Goal: Find specific page/section: Find specific page/section

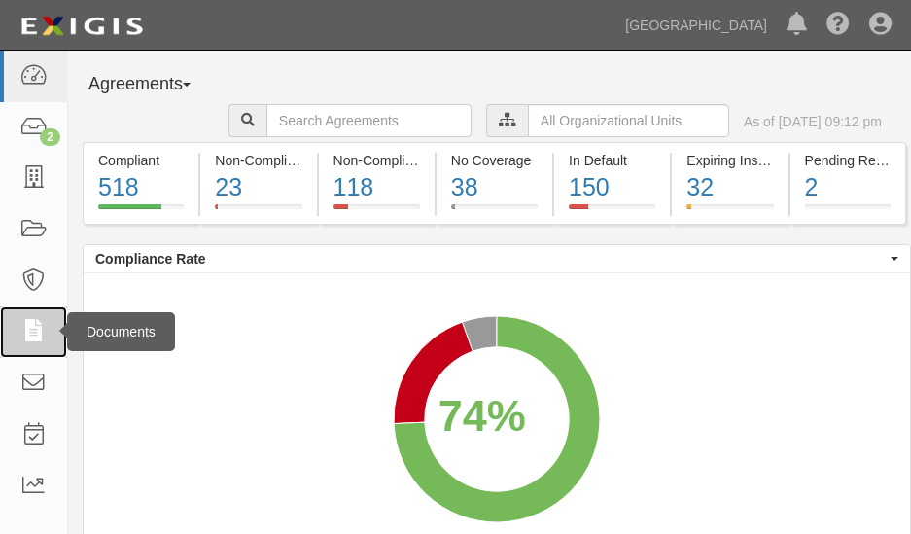
click at [29, 326] on icon at bounding box center [32, 332] width 27 height 22
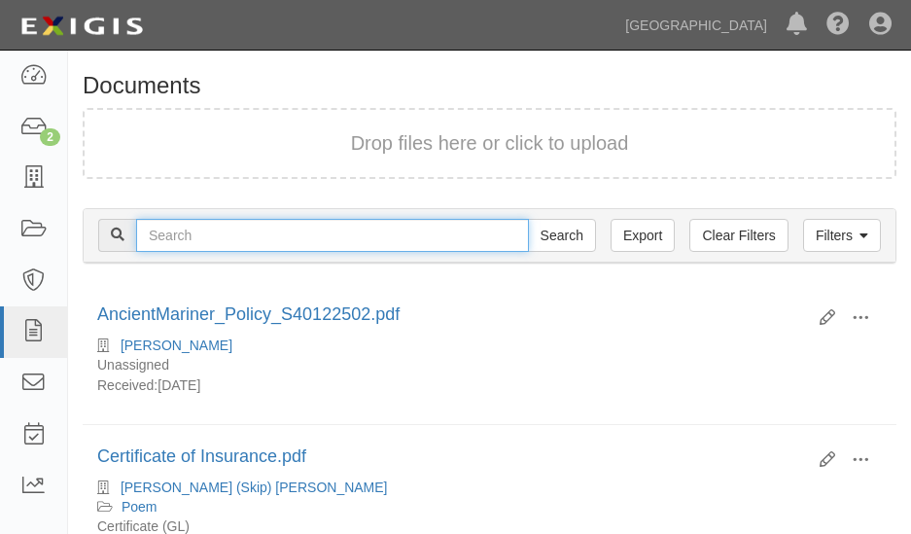
click at [179, 228] on input "text" at bounding box center [332, 235] width 393 height 33
click at [206, 236] on input "[PERSON_NAME]" at bounding box center [332, 235] width 393 height 33
type input "[PERSON_NAME] Boat Works"
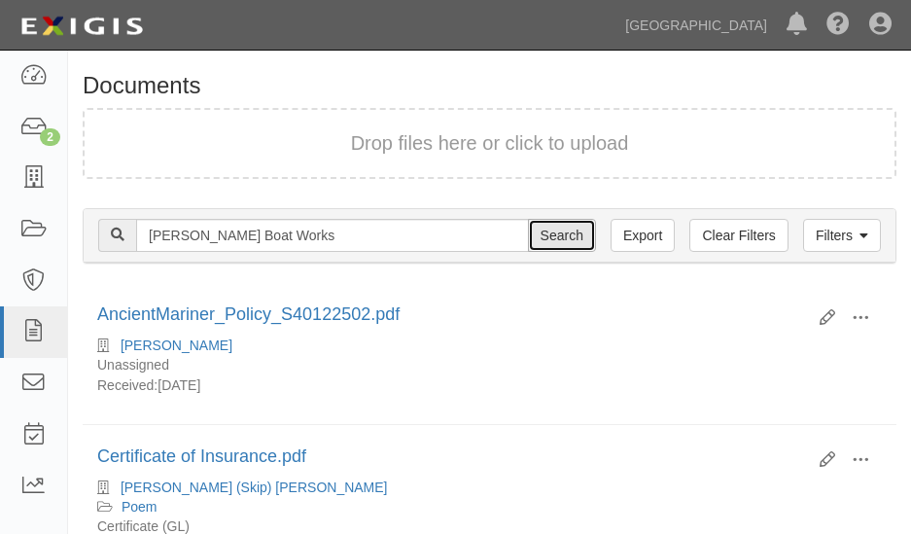
click at [553, 239] on input "Search" at bounding box center [562, 235] width 68 height 33
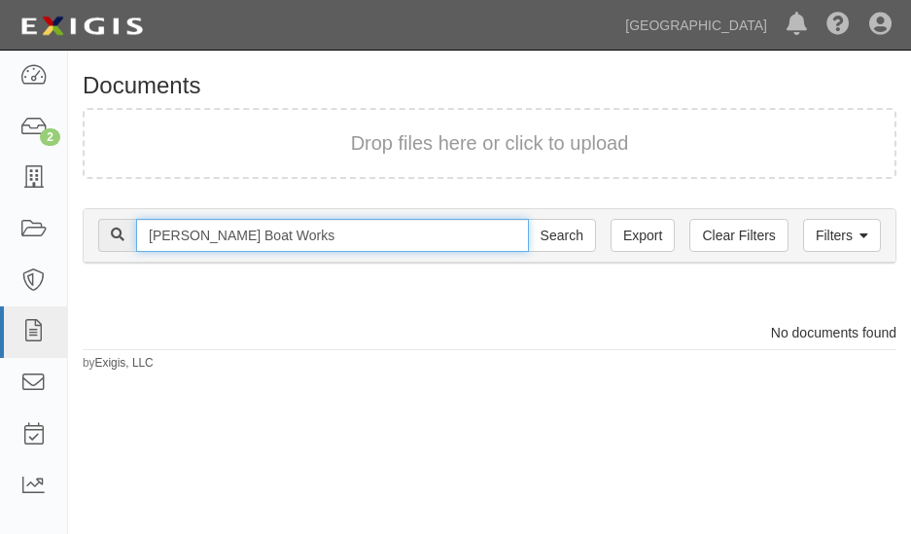
drag, startPoint x: 280, startPoint y: 230, endPoint x: 86, endPoint y: 241, distance: 194.7
click at [86, 241] on div "Filters Clear Filters Export Timko Boat Works Search Filters" at bounding box center [490, 235] width 812 height 53
click at [295, 230] on input "[PERSON_NAME] Boat Works" at bounding box center [332, 235] width 393 height 33
click at [266, 231] on input "[PERSON_NAME] Boat Works" at bounding box center [332, 235] width 393 height 33
click at [257, 233] on input "[PERSON_NAME] Boat Works" at bounding box center [332, 235] width 393 height 33
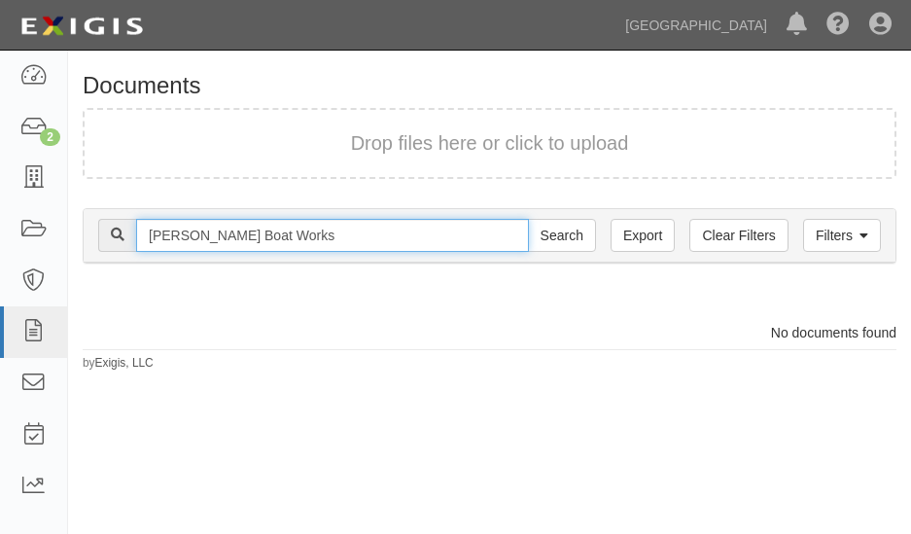
click at [280, 231] on input "[PERSON_NAME] Boat Works" at bounding box center [332, 235] width 393 height 33
click at [344, 243] on input "[PERSON_NAME] Boat Works" at bounding box center [332, 235] width 393 height 33
click at [300, 231] on input "[PERSON_NAME] Boat Works" at bounding box center [332, 235] width 393 height 33
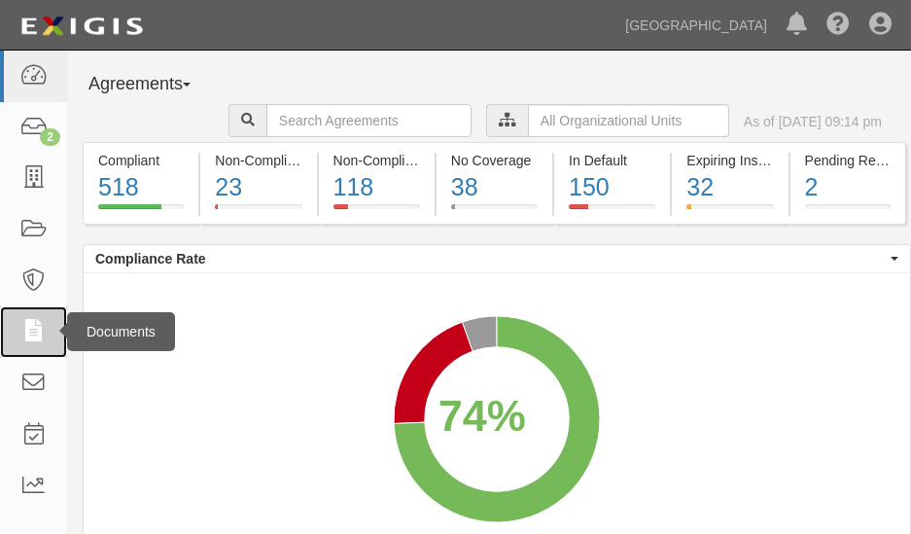
click at [34, 321] on icon at bounding box center [32, 332] width 27 height 22
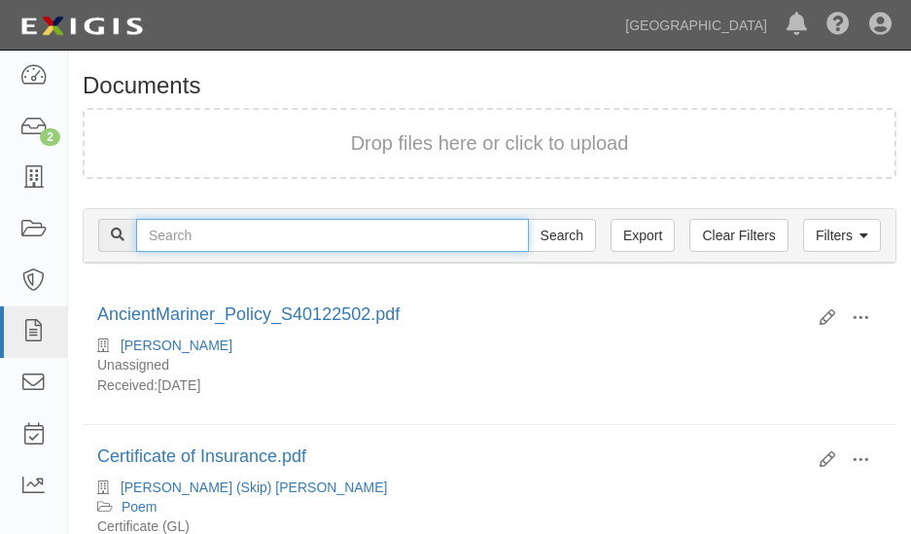
click at [267, 222] on input "text" at bounding box center [332, 235] width 393 height 33
type input "Matthew Timko vendor"
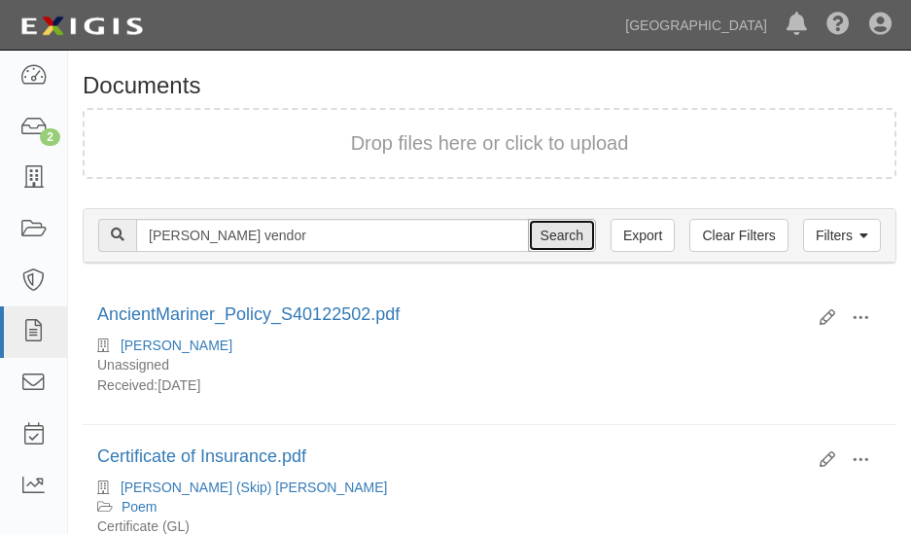
click at [562, 234] on input "Search" at bounding box center [562, 235] width 68 height 33
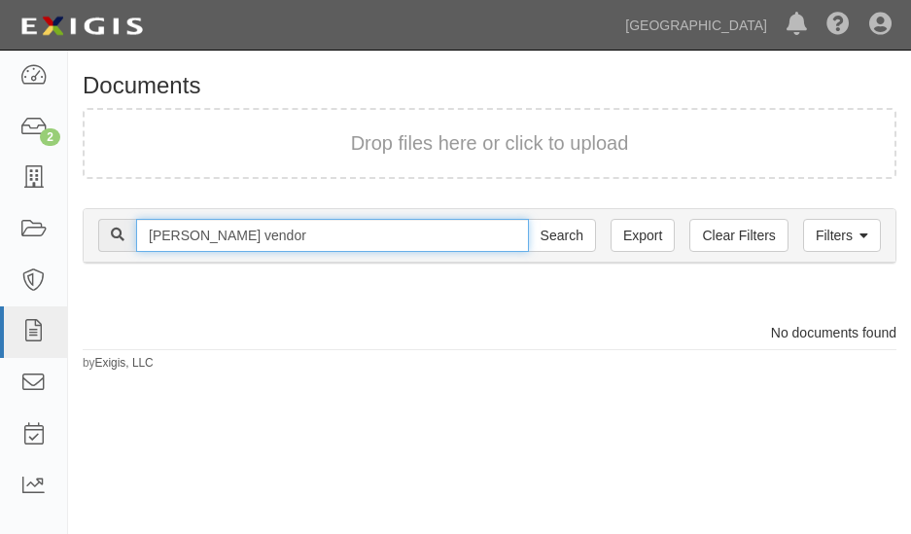
drag, startPoint x: 247, startPoint y: 237, endPoint x: 310, endPoint y: 229, distance: 63.7
click at [310, 229] on input "[PERSON_NAME] vendor" at bounding box center [332, 235] width 393 height 33
type input "[PERSON_NAME]"
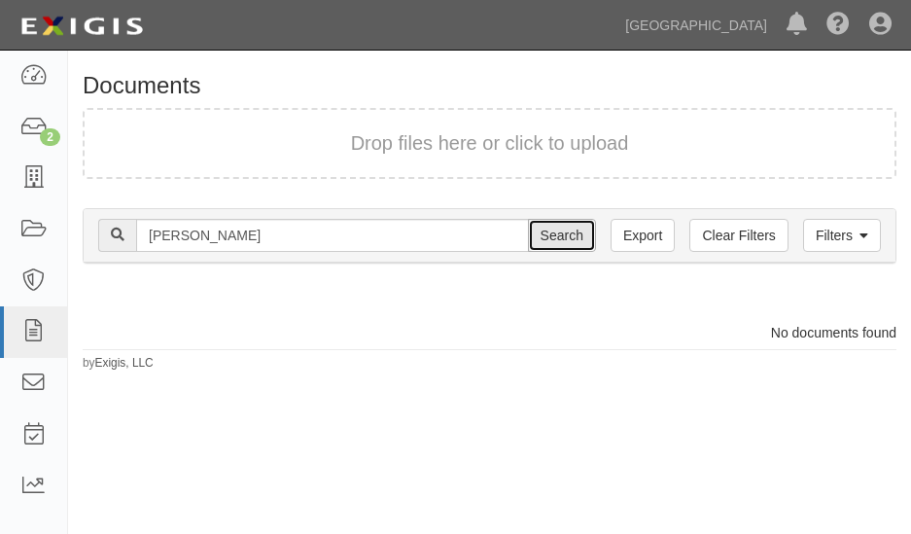
click at [569, 225] on input "Search" at bounding box center [562, 235] width 68 height 33
